Goal: Task Accomplishment & Management: Manage account settings

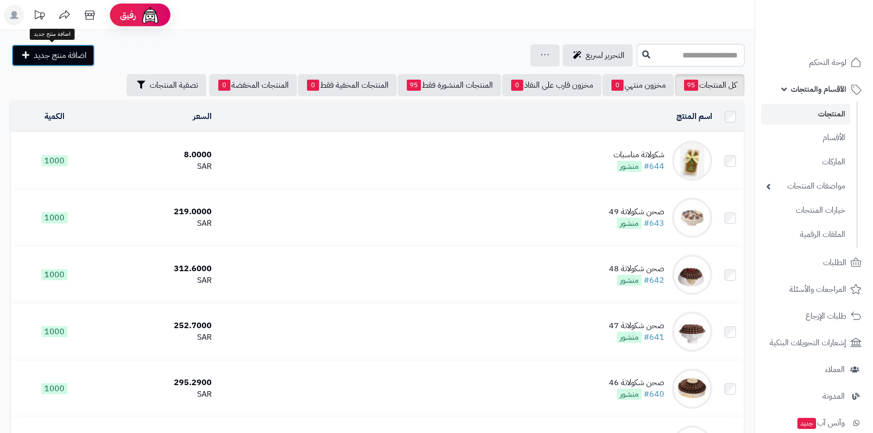
click at [64, 50] on span "اضافة منتج جديد" at bounding box center [60, 55] width 53 height 12
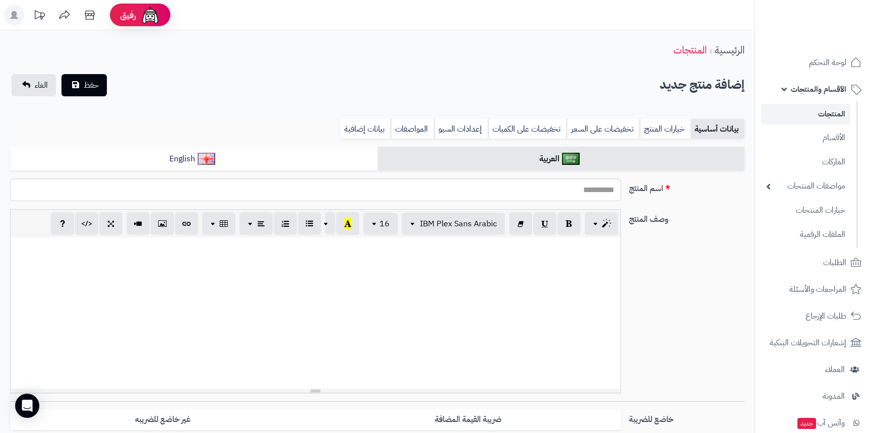
select select
drag, startPoint x: 0, startPoint y: 0, endPoint x: 574, endPoint y: 193, distance: 605.5
click at [574, 193] on input "اسم المنتج" at bounding box center [315, 190] width 611 height 23
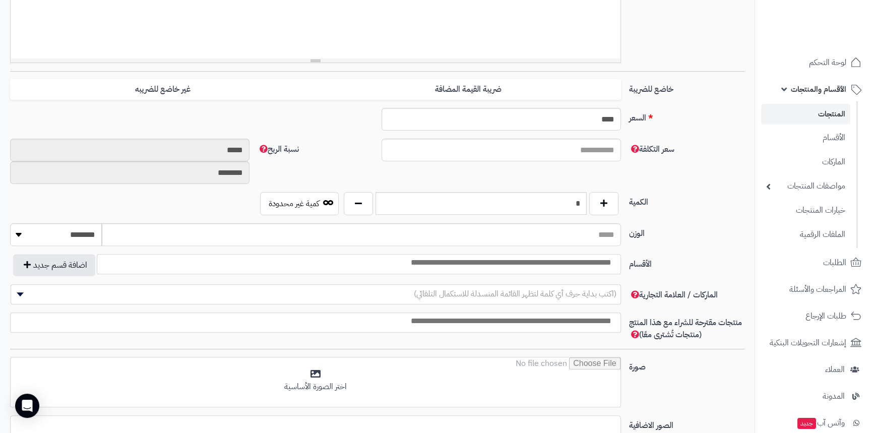
scroll to position [367, 0]
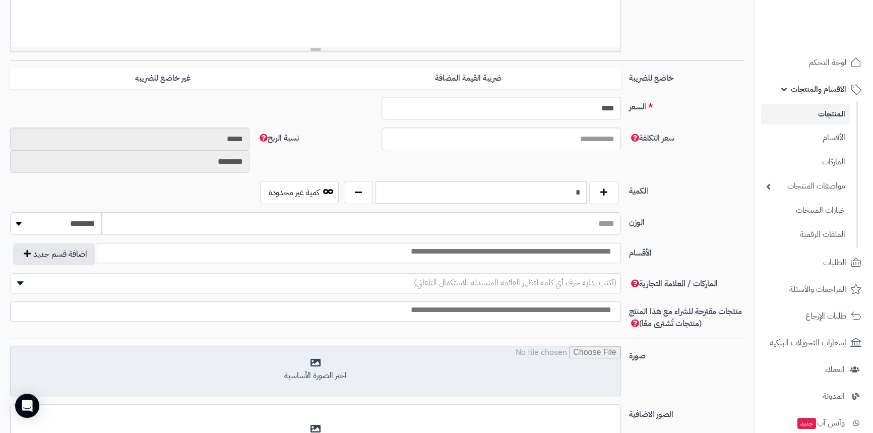
type input "**********"
click at [333, 360] on input "file" at bounding box center [316, 371] width 610 height 50
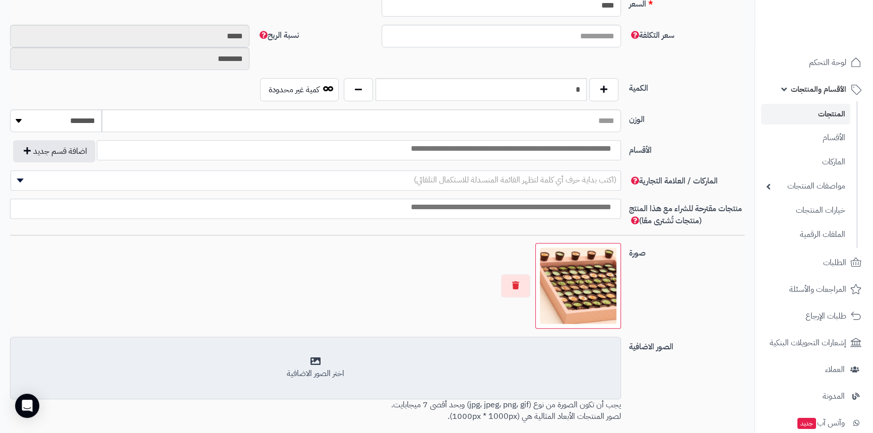
scroll to position [504, 0]
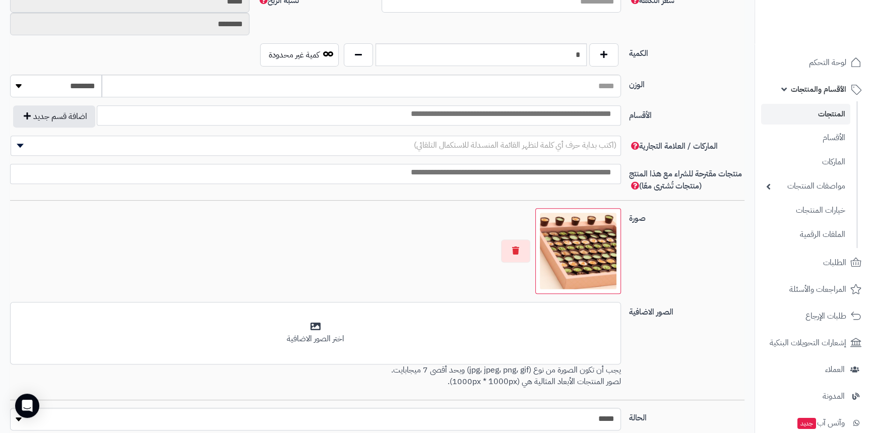
click at [588, 114] on input "search" at bounding box center [500, 114] width 235 height 12
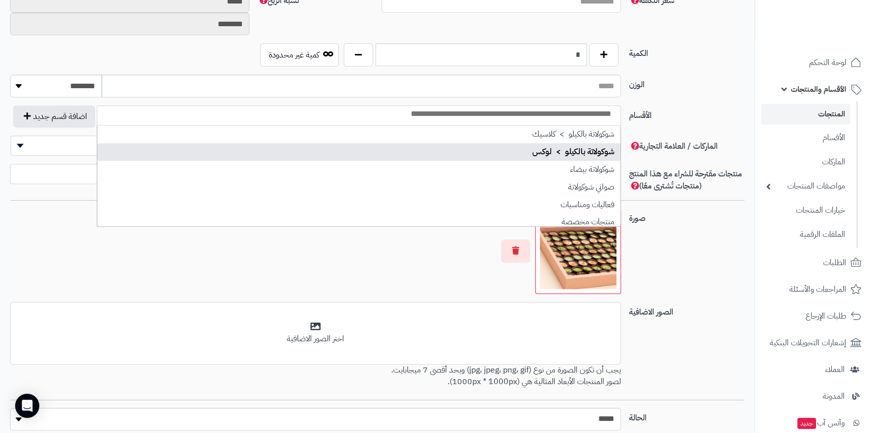
scroll to position [91, 0]
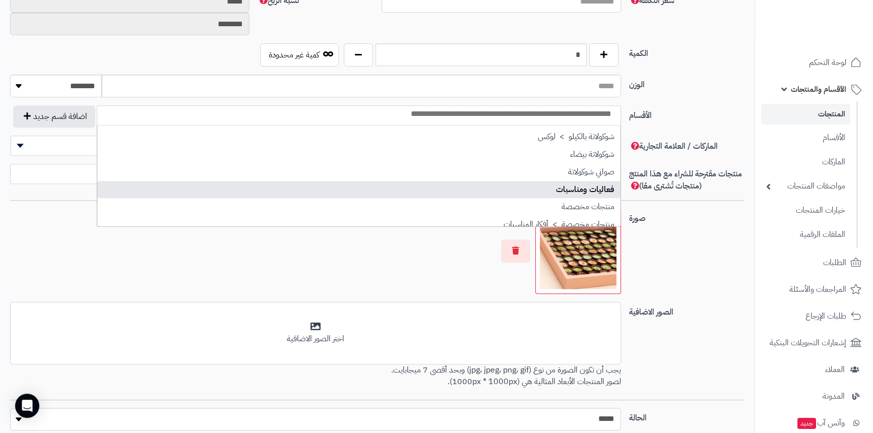
select select "***"
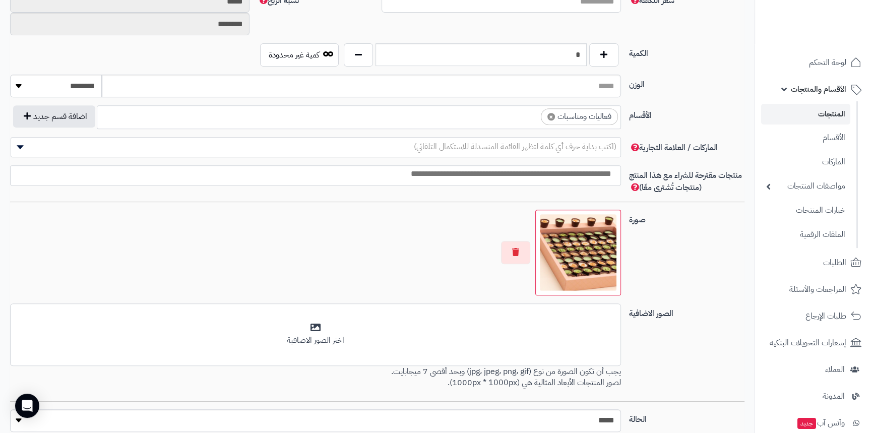
scroll to position [458, 0]
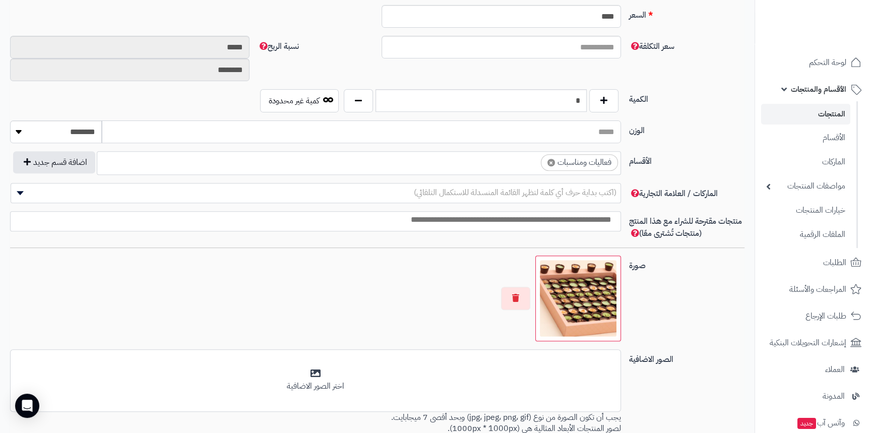
click at [569, 138] on input "الوزن" at bounding box center [361, 132] width 519 height 23
click at [87, 134] on select "******** **** ***** *****" at bounding box center [56, 132] width 92 height 23
select select "*"
click at [10, 121] on select "******** **** ***** *****" at bounding box center [56, 132] width 92 height 23
click at [416, 137] on input "الوزن" at bounding box center [361, 132] width 519 height 23
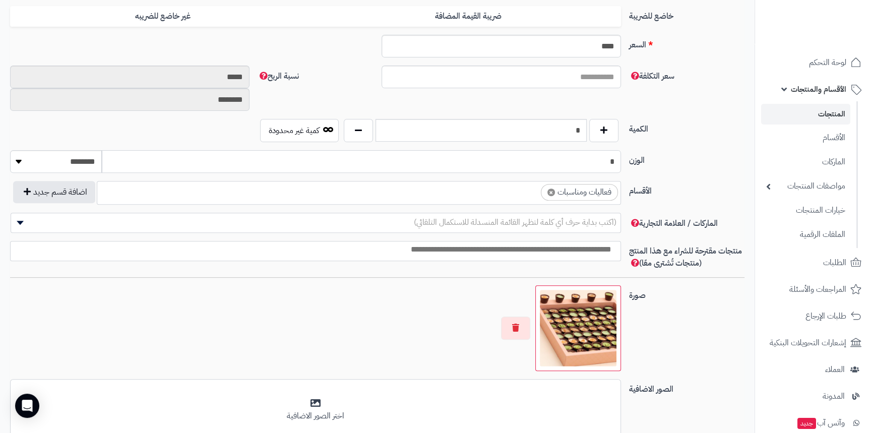
scroll to position [413, 0]
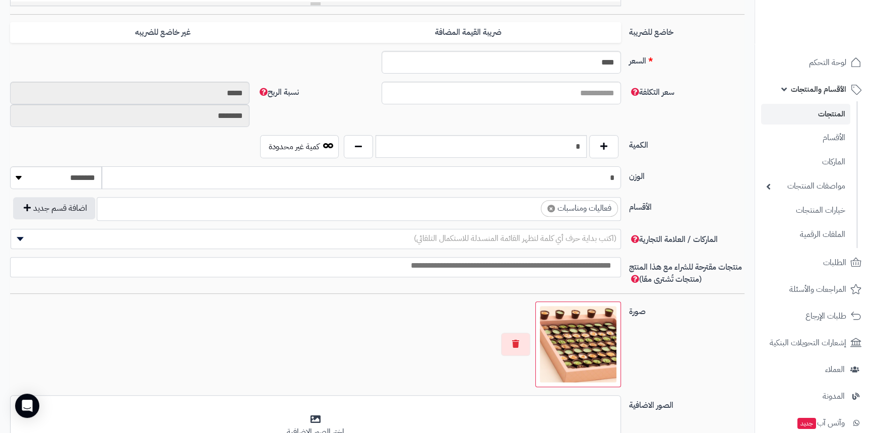
type input "*"
click at [573, 67] on input "****" at bounding box center [502, 62] width 240 height 23
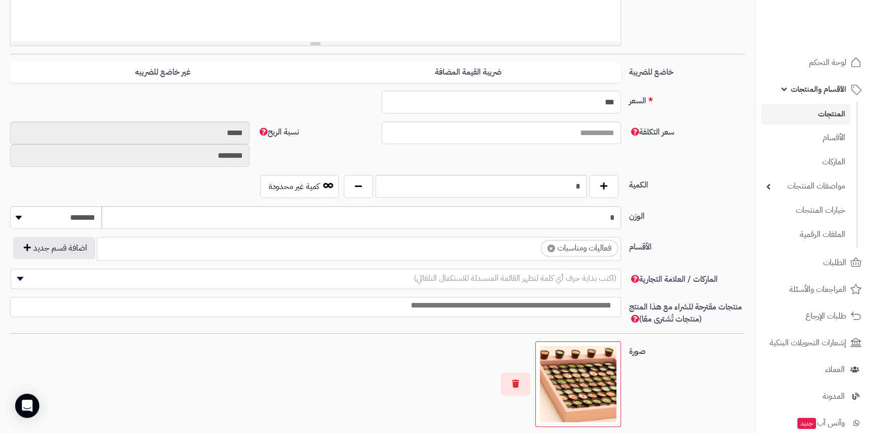
scroll to position [321, 0]
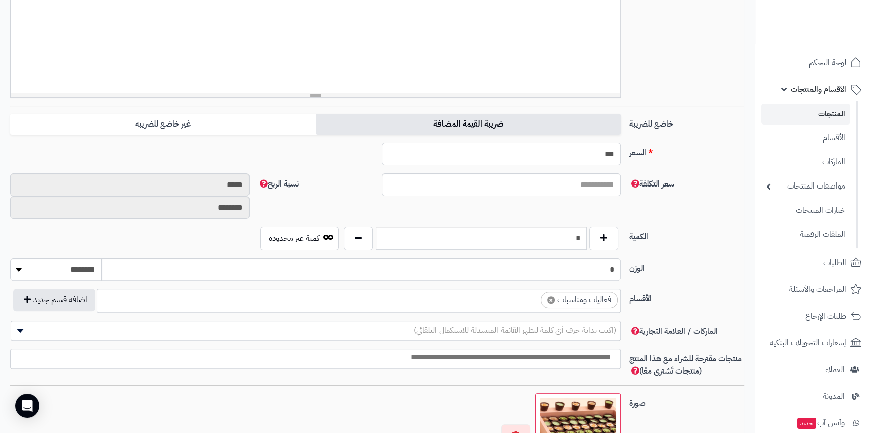
type input "***"
click at [440, 123] on label "ضريبة القيمة المضافة" at bounding box center [469, 124] width 306 height 21
type input "******"
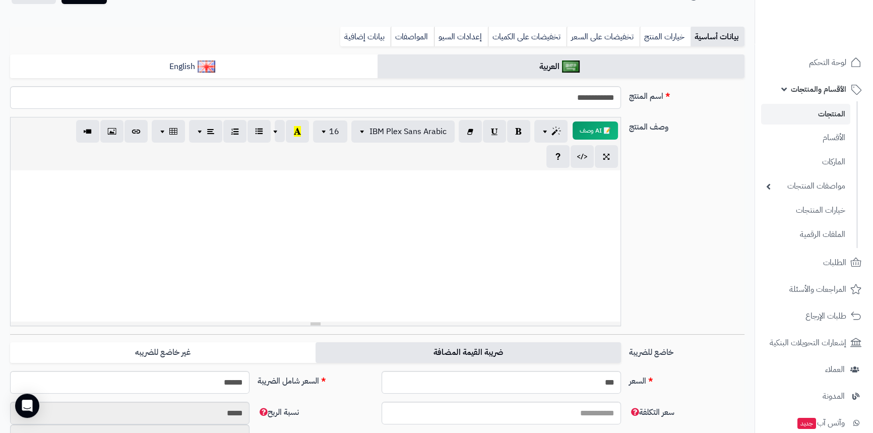
scroll to position [91, 0]
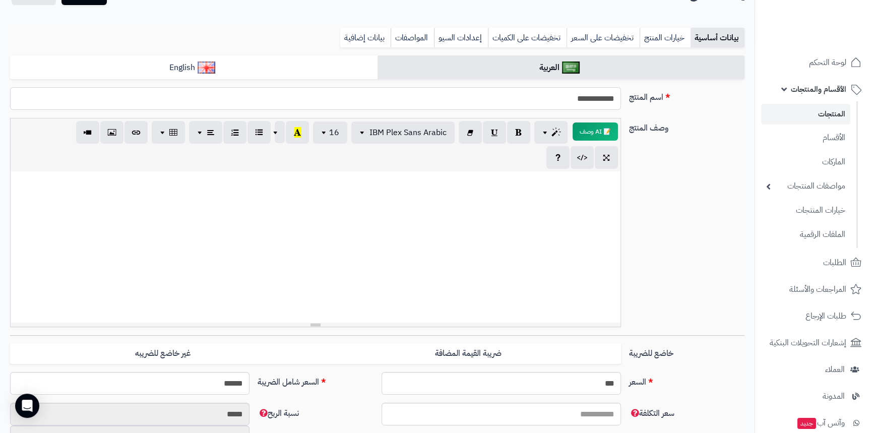
drag, startPoint x: 529, startPoint y: 108, endPoint x: 621, endPoint y: 101, distance: 92.1
click at [621, 101] on div "**********" at bounding box center [315, 98] width 619 height 23
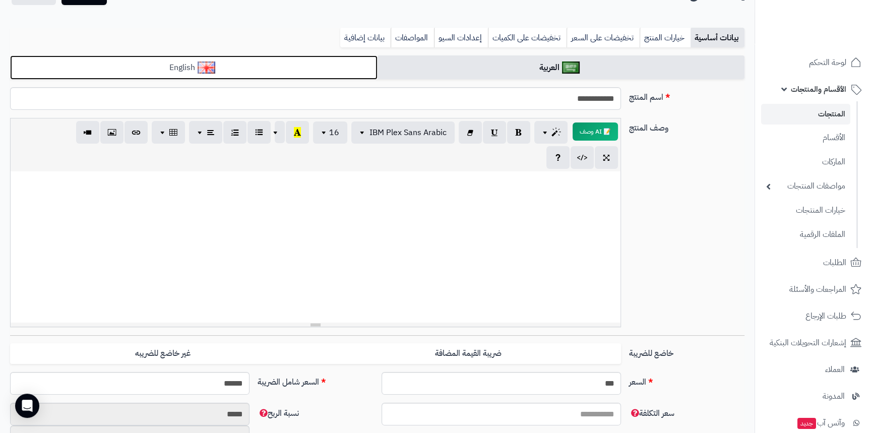
click at [226, 78] on link "English" at bounding box center [194, 67] width 368 height 25
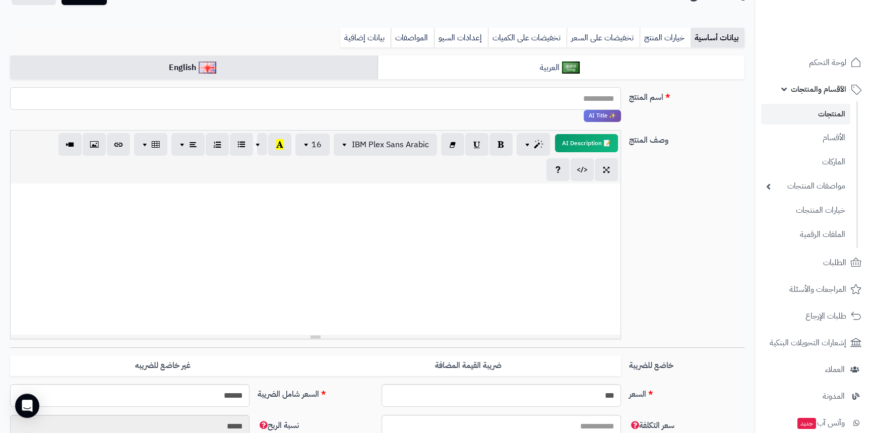
click at [366, 109] on input "اسم المنتج" at bounding box center [315, 98] width 611 height 23
paste input "**********"
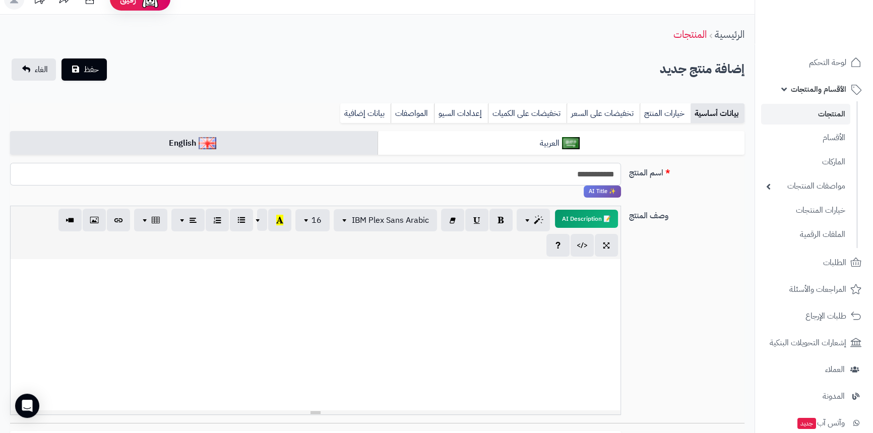
scroll to position [0, 0]
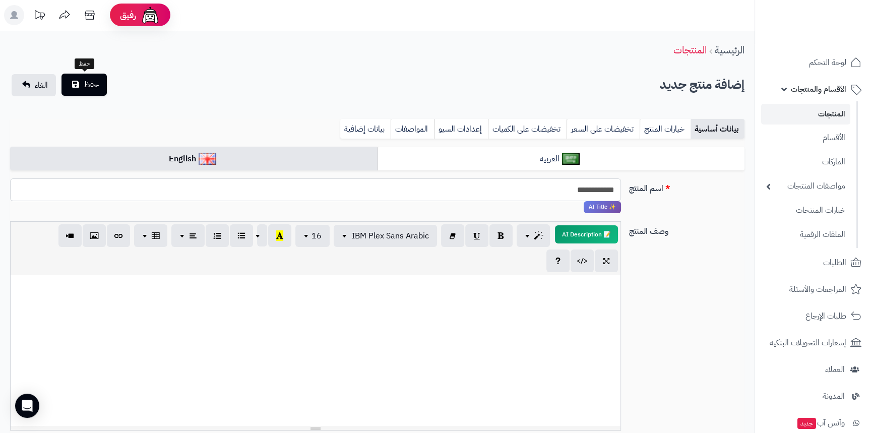
type input "**********"
click at [93, 86] on span "حفظ" at bounding box center [91, 85] width 15 height 12
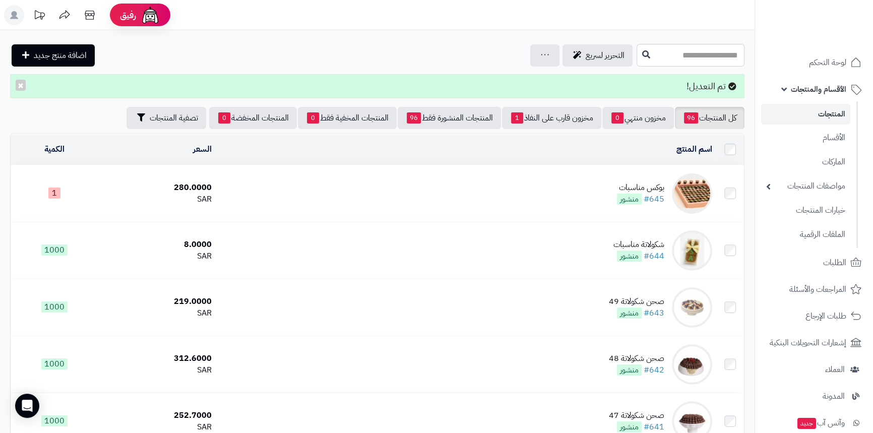
click at [126, 194] on div "SAR" at bounding box center [156, 200] width 109 height 12
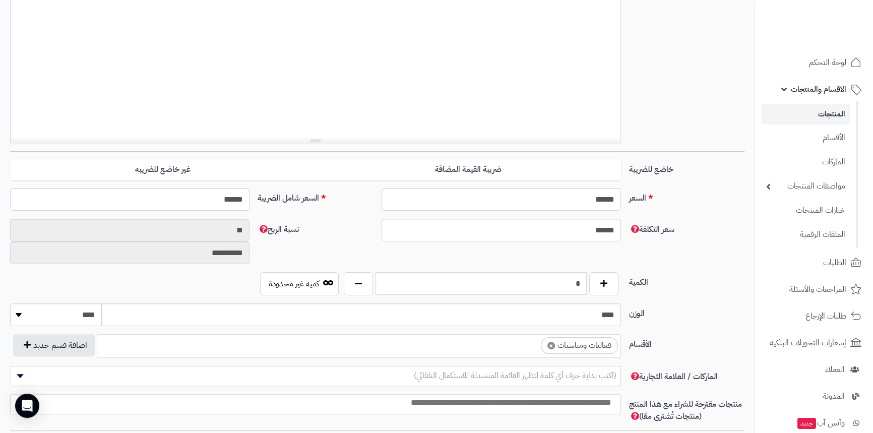
scroll to position [300, 0]
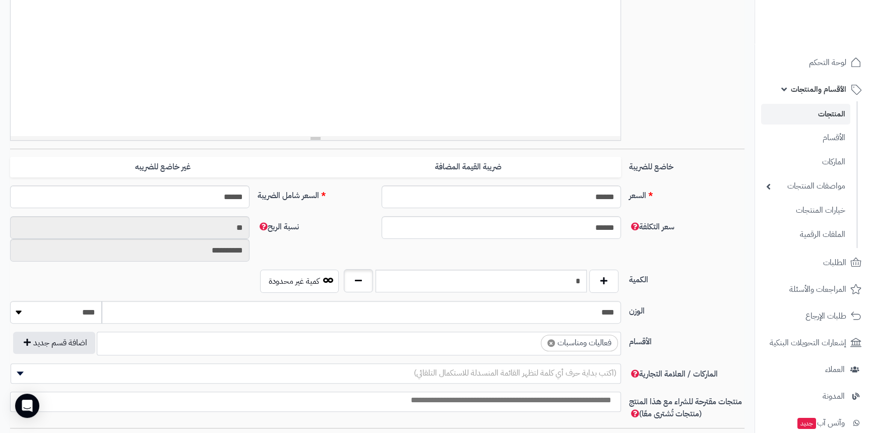
type input "*"
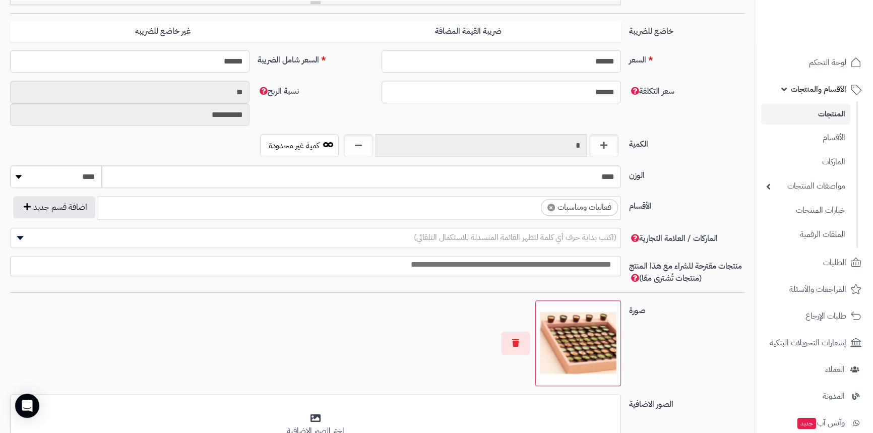
scroll to position [438, 0]
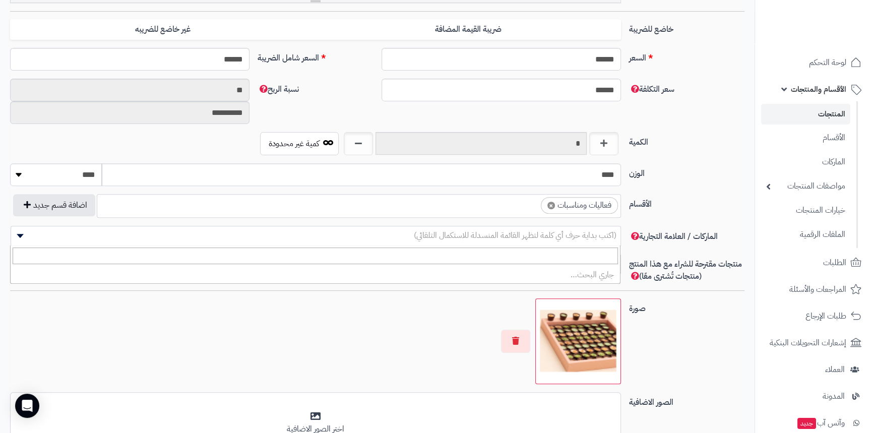
click at [573, 242] on span "(اكتب بداية حرف أي كلمة لتظهر القائمة المنسدلة للاستكمال التلقائي)" at bounding box center [316, 235] width 610 height 15
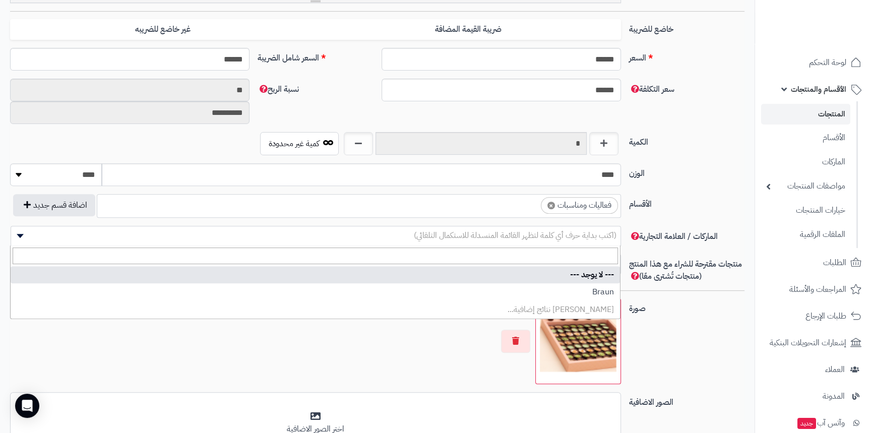
click at [573, 242] on span "(اكتب بداية حرف أي كلمة لتظهر القائمة المنسدلة للاستكمال التلقائي)" at bounding box center [316, 235] width 610 height 15
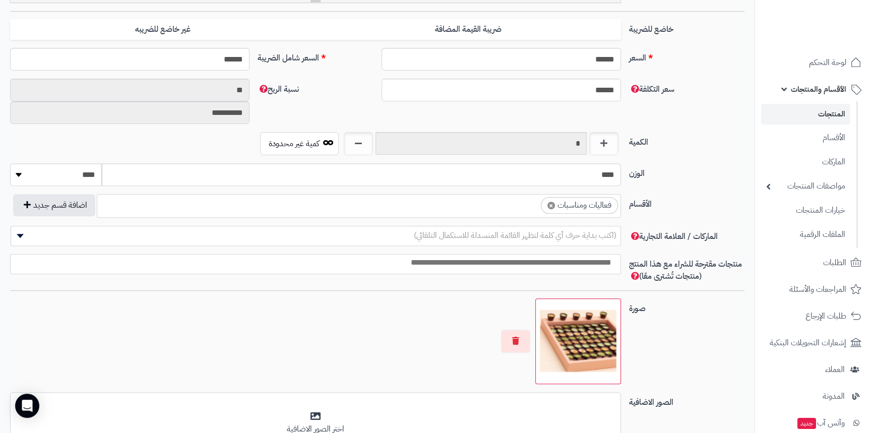
click at [570, 262] on input "search" at bounding box center [313, 263] width 610 height 12
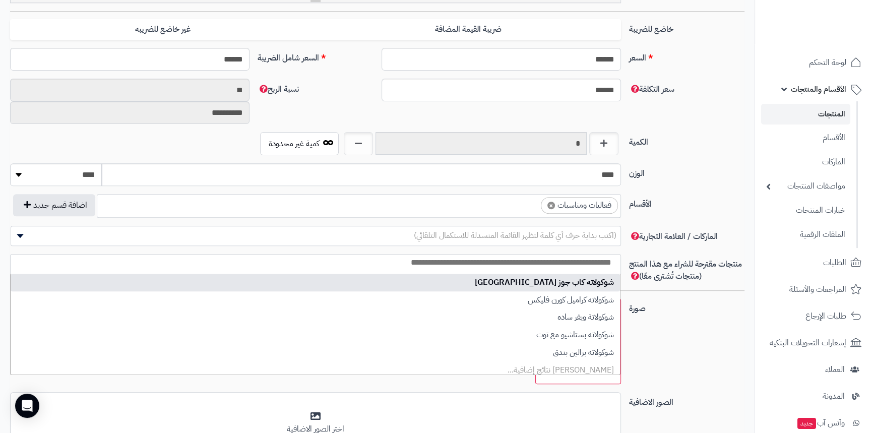
click at [570, 262] on input "search" at bounding box center [313, 263] width 610 height 12
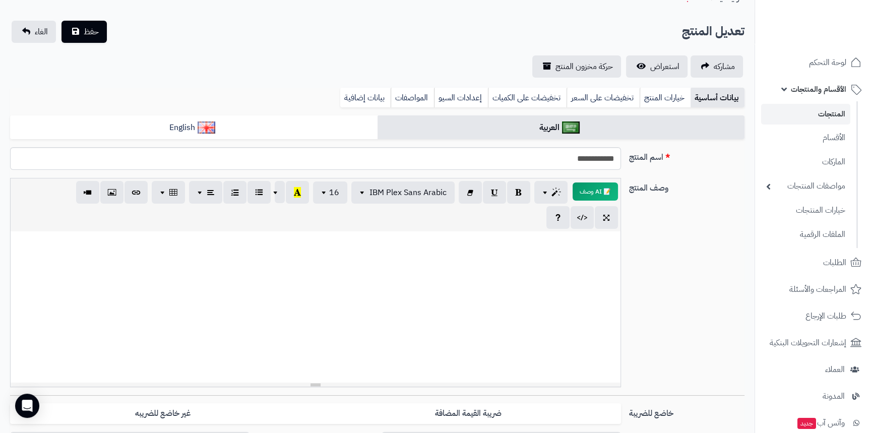
scroll to position [0, 0]
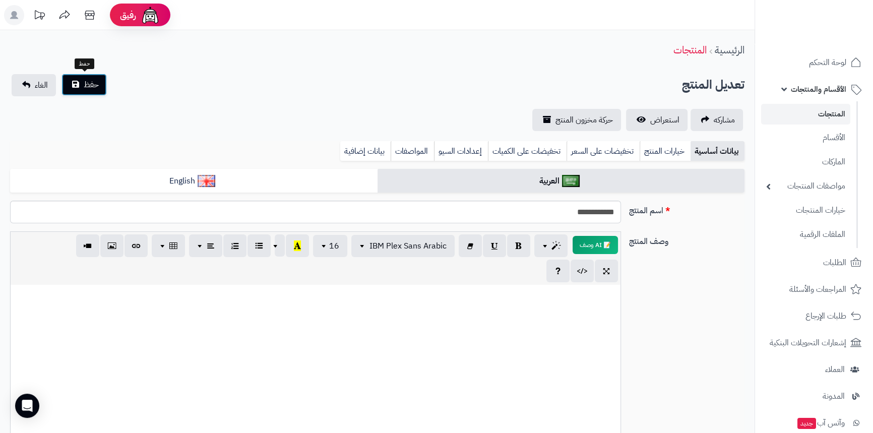
click at [87, 86] on span "حفظ" at bounding box center [91, 85] width 15 height 12
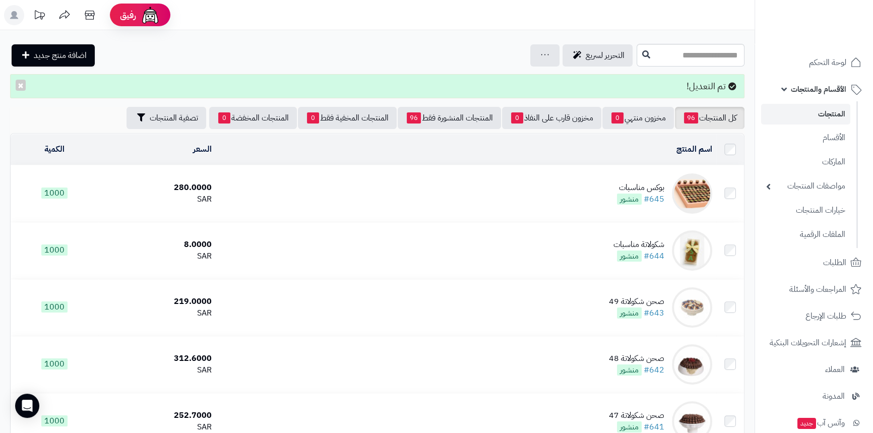
click at [822, 87] on span "الأقسام والمنتجات" at bounding box center [818, 89] width 55 height 14
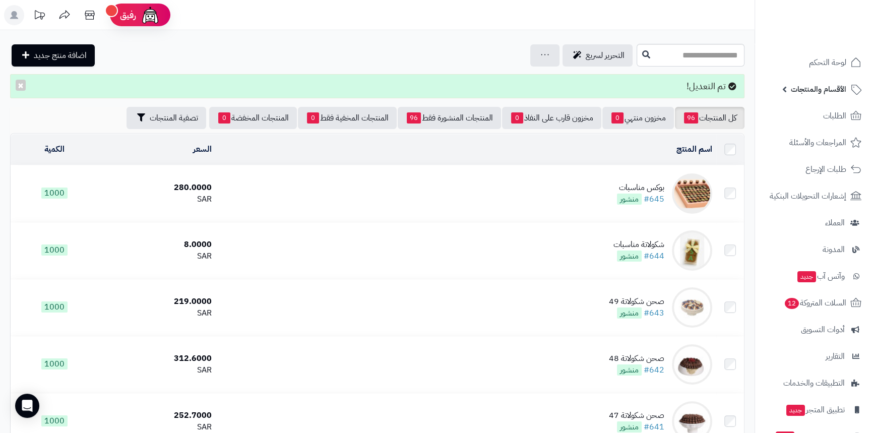
click at [828, 96] on span "الأقسام والمنتجات" at bounding box center [818, 89] width 55 height 14
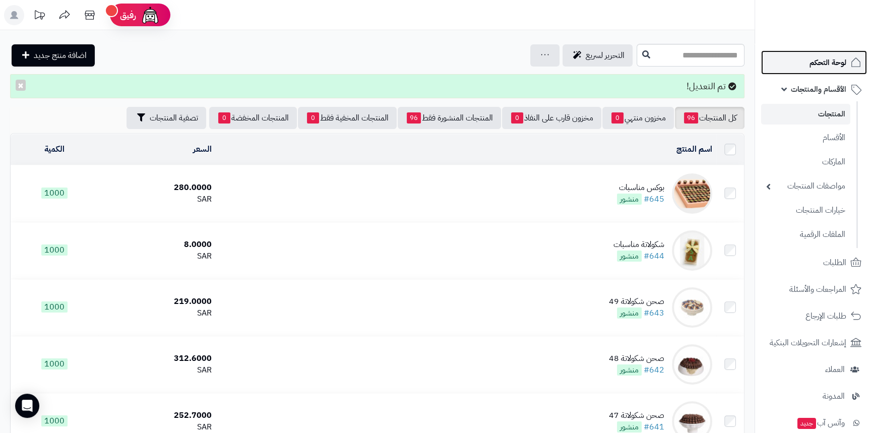
click at [845, 66] on span "لوحة التحكم" at bounding box center [828, 62] width 37 height 14
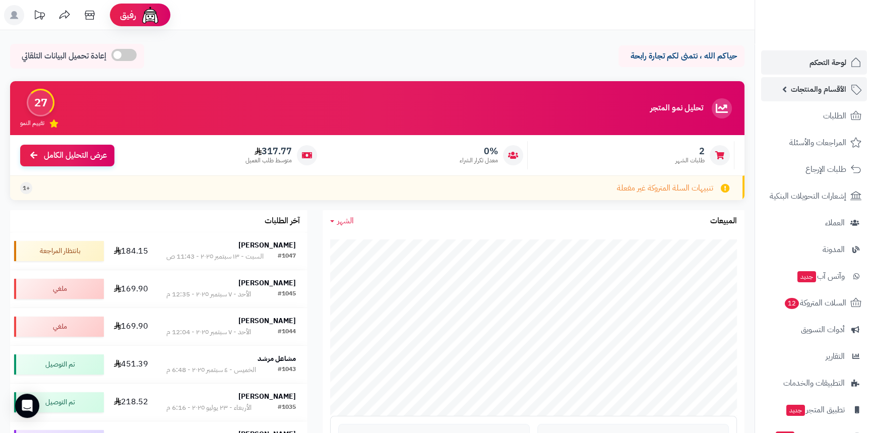
click at [817, 96] on span "الأقسام والمنتجات" at bounding box center [818, 89] width 55 height 14
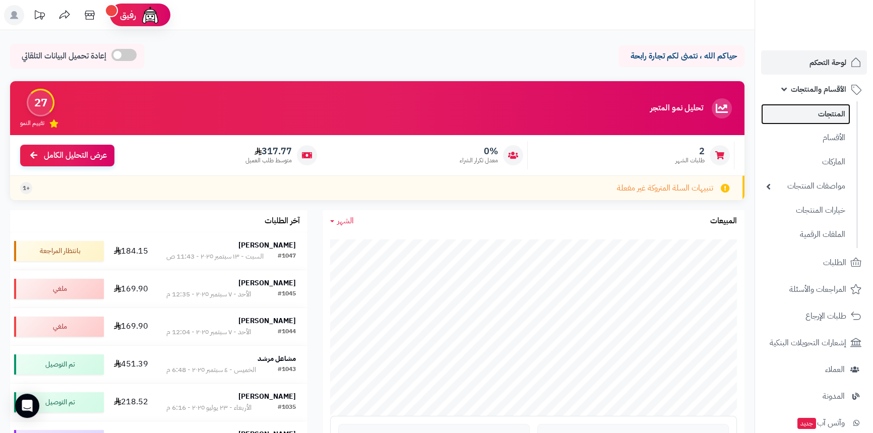
click at [800, 119] on link "المنتجات" at bounding box center [805, 114] width 89 height 21
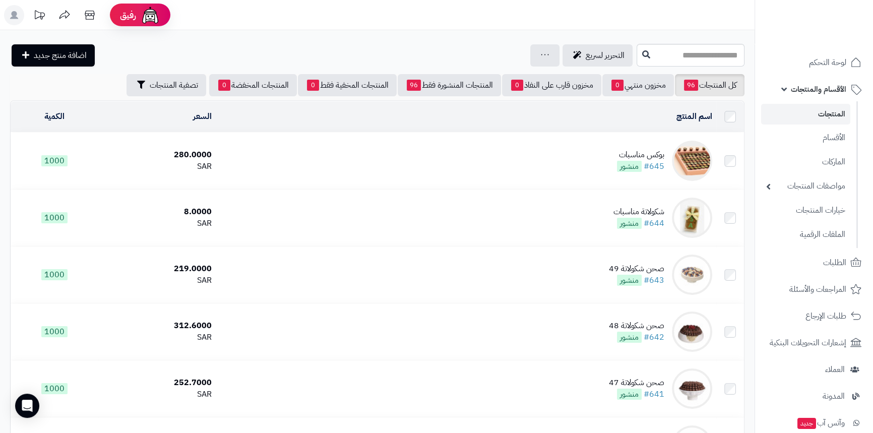
click at [702, 159] on img at bounding box center [692, 161] width 40 height 40
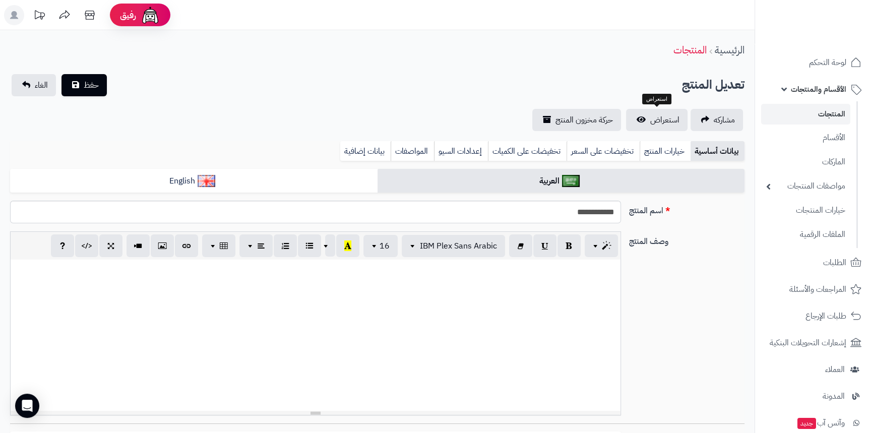
click at [664, 122] on span "استعراض" at bounding box center [665, 120] width 29 height 12
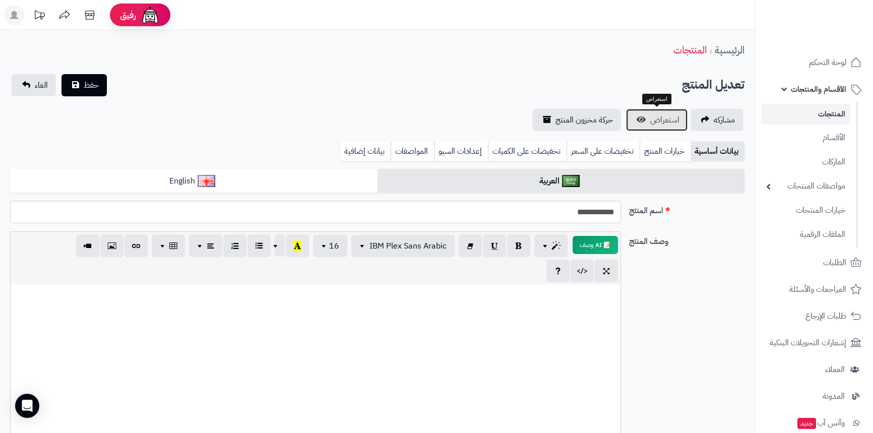
scroll to position [103, 0]
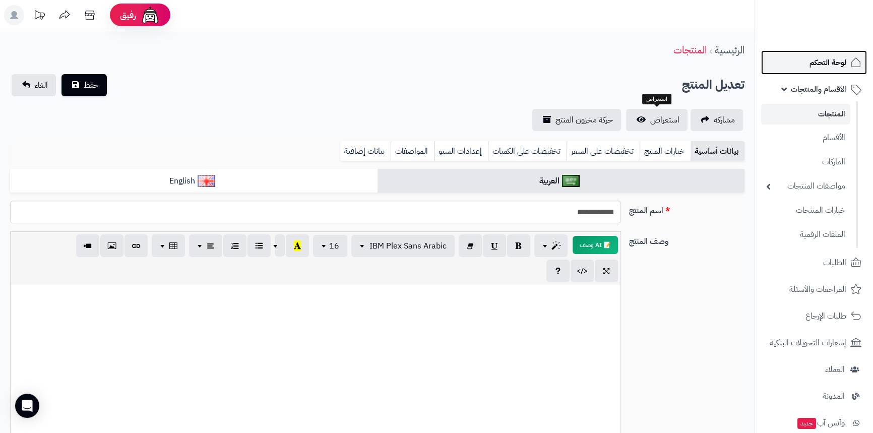
click at [836, 64] on span "لوحة التحكم" at bounding box center [828, 62] width 37 height 14
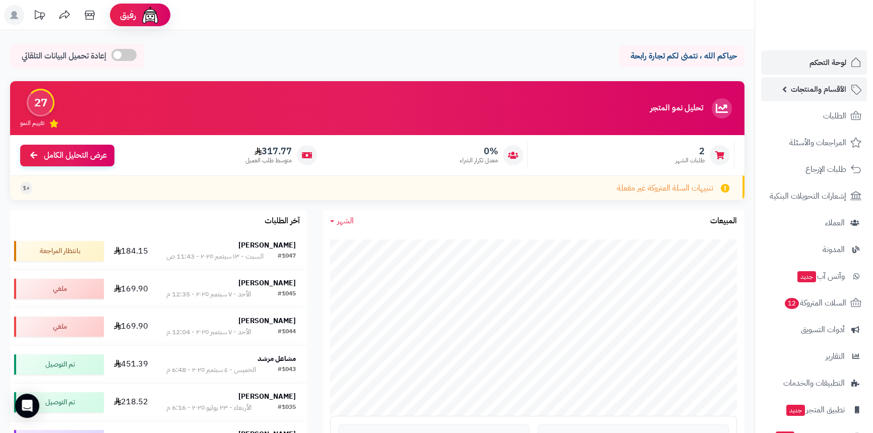
click at [833, 91] on span "الأقسام والمنتجات" at bounding box center [818, 89] width 55 height 14
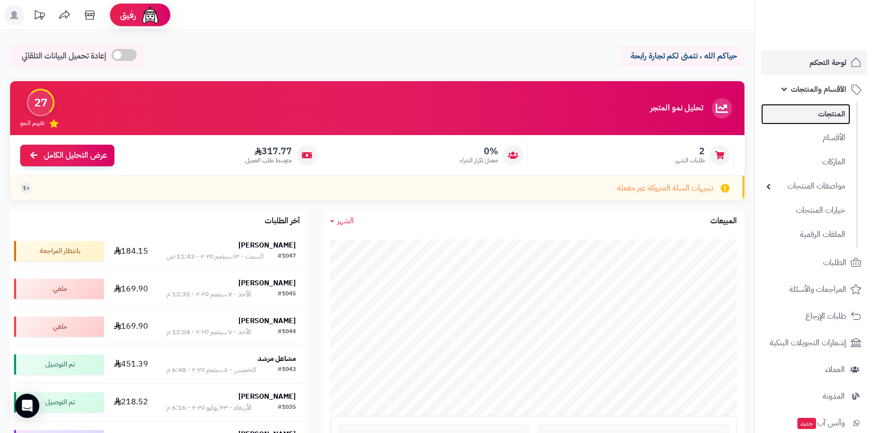
click at [813, 112] on link "المنتجات" at bounding box center [805, 114] width 89 height 21
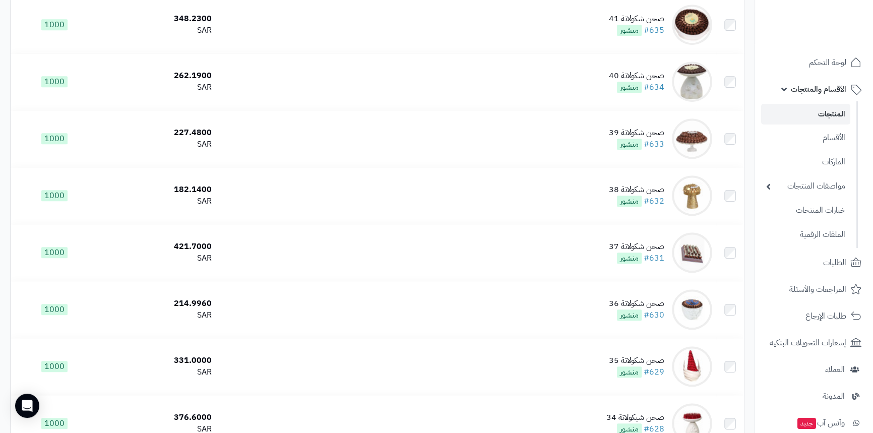
scroll to position [733, 0]
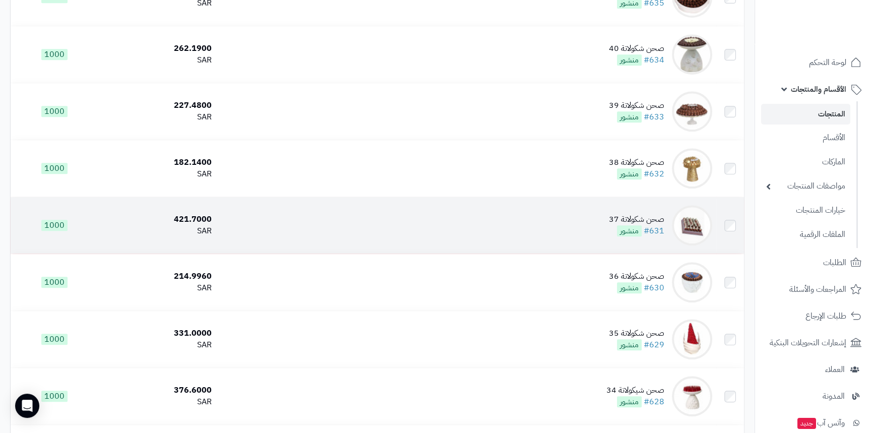
click at [557, 222] on td "صحن شكولاتة 37 #631 منشور" at bounding box center [466, 225] width 501 height 56
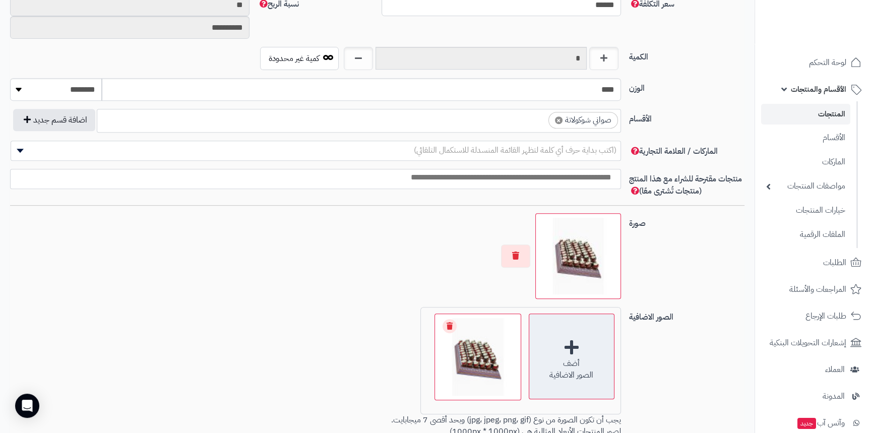
scroll to position [621, 0]
